Goal: Task Accomplishment & Management: Manage account settings

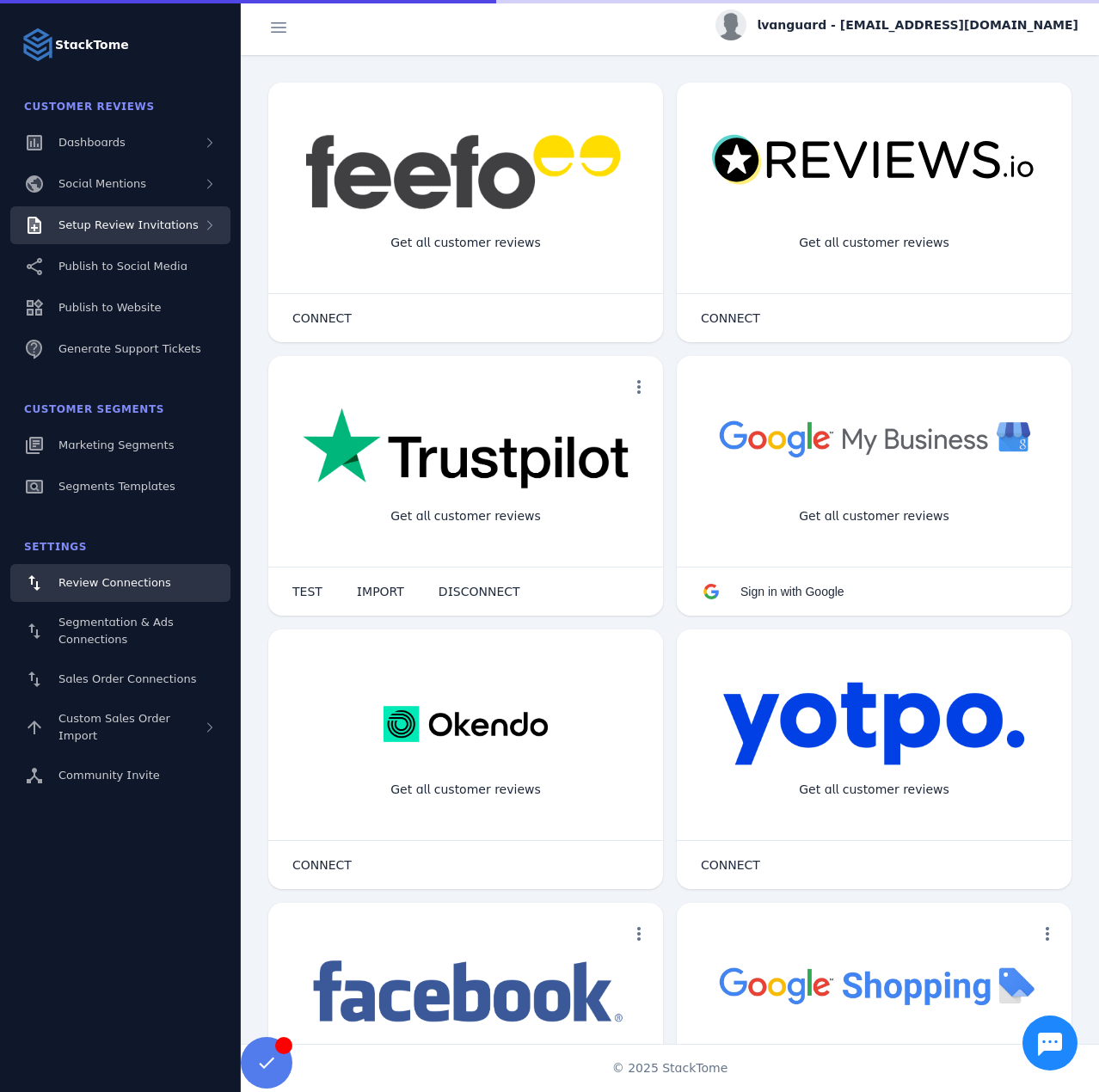
click at [136, 226] on span "Setup Review Invitations" at bounding box center [128, 225] width 140 height 13
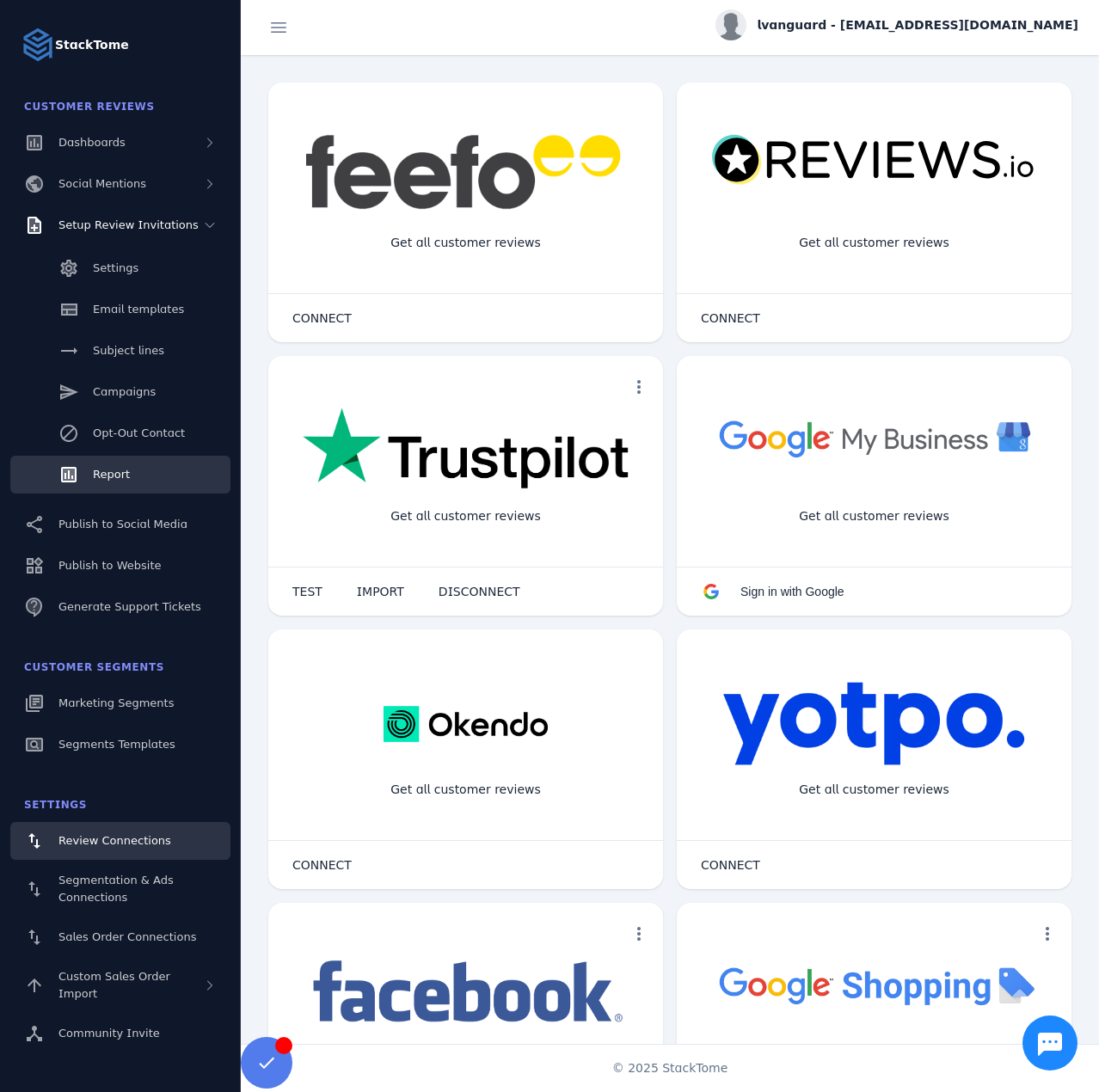
click at [134, 476] on link "Report" at bounding box center [121, 474] width 220 height 38
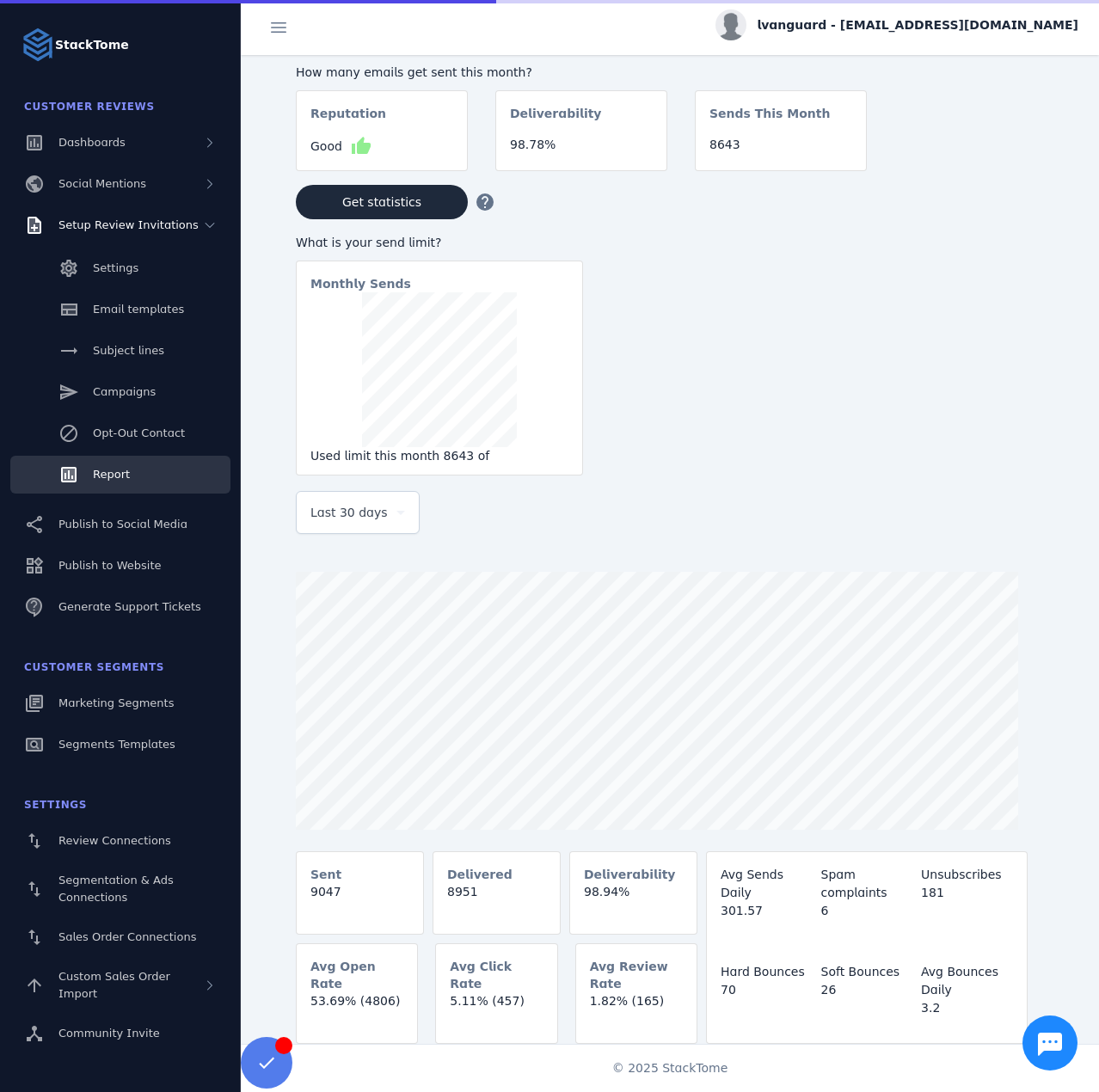
drag, startPoint x: 352, startPoint y: 509, endPoint x: 344, endPoint y: 516, distance: 10.6
click at [350, 509] on span "Last 30 days" at bounding box center [349, 512] width 78 height 20
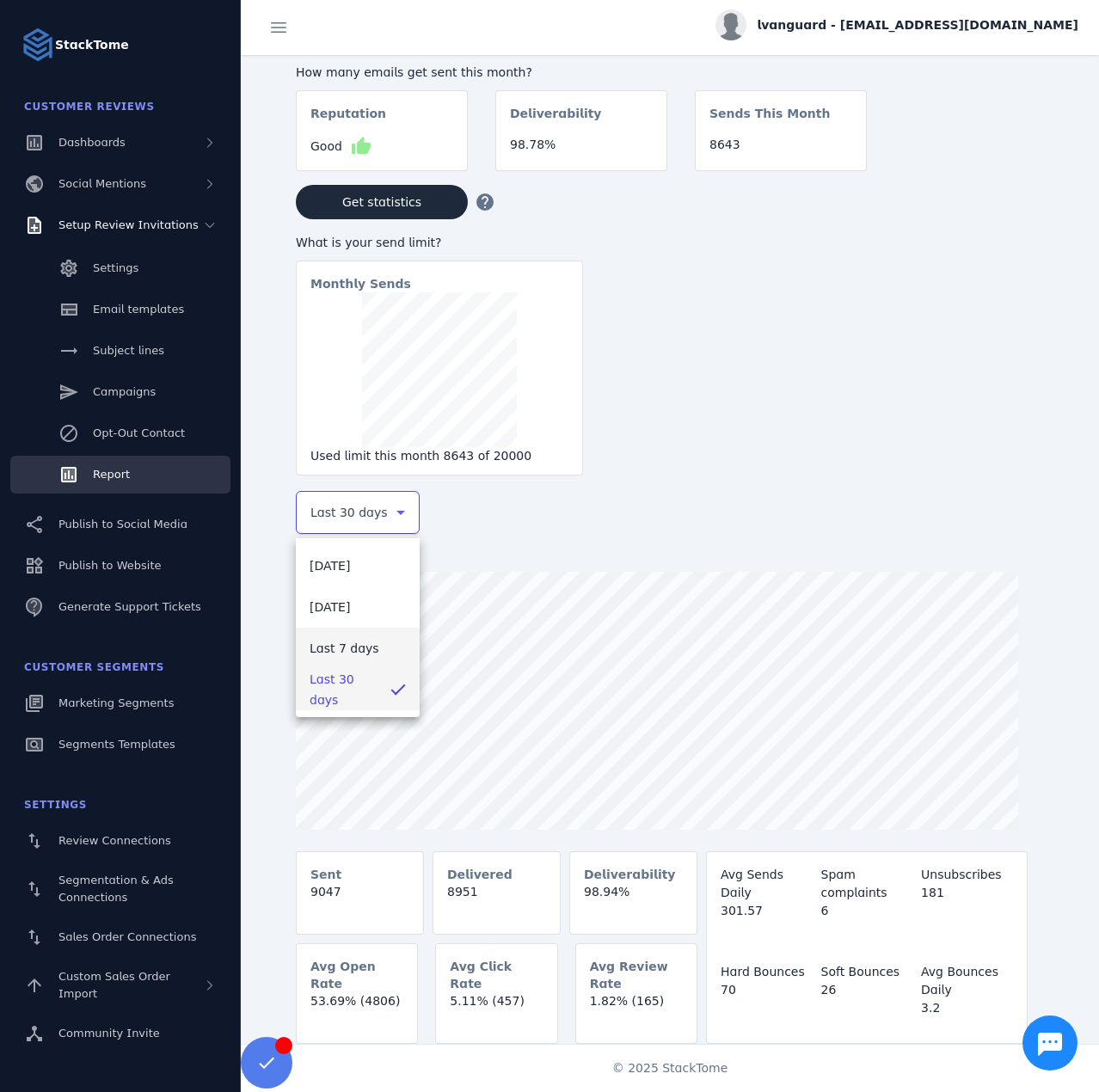
click at [354, 667] on mat-option "Last 7 days" at bounding box center [358, 648] width 124 height 41
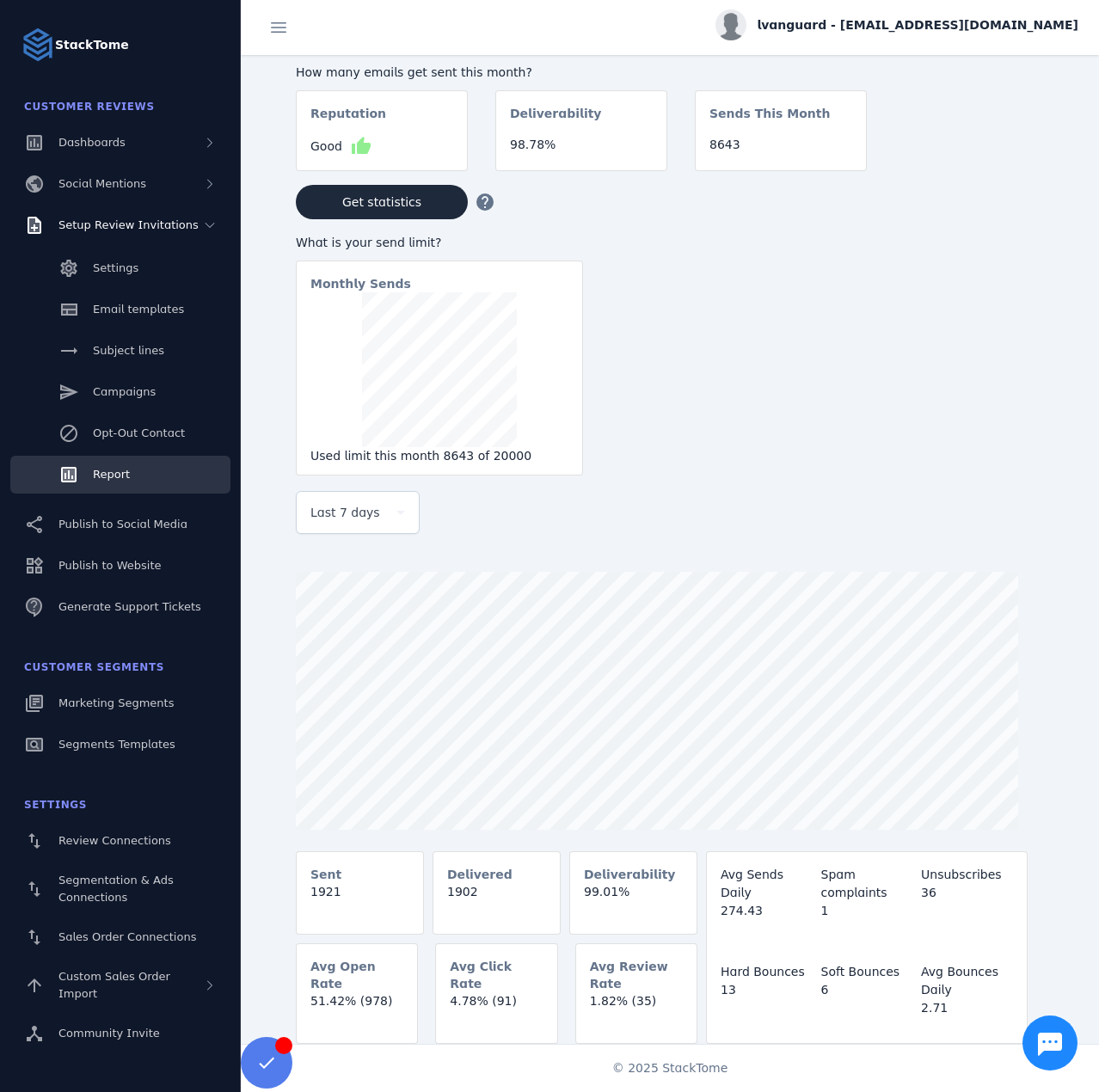
click at [888, 25] on span "lvanguard - [EMAIL_ADDRESS][DOMAIN_NAME]" at bounding box center [917, 26] width 322 height 18
click at [995, 162] on button "Sign out" at bounding box center [1016, 166] width 124 height 41
